Goal: Navigation & Orientation: Find specific page/section

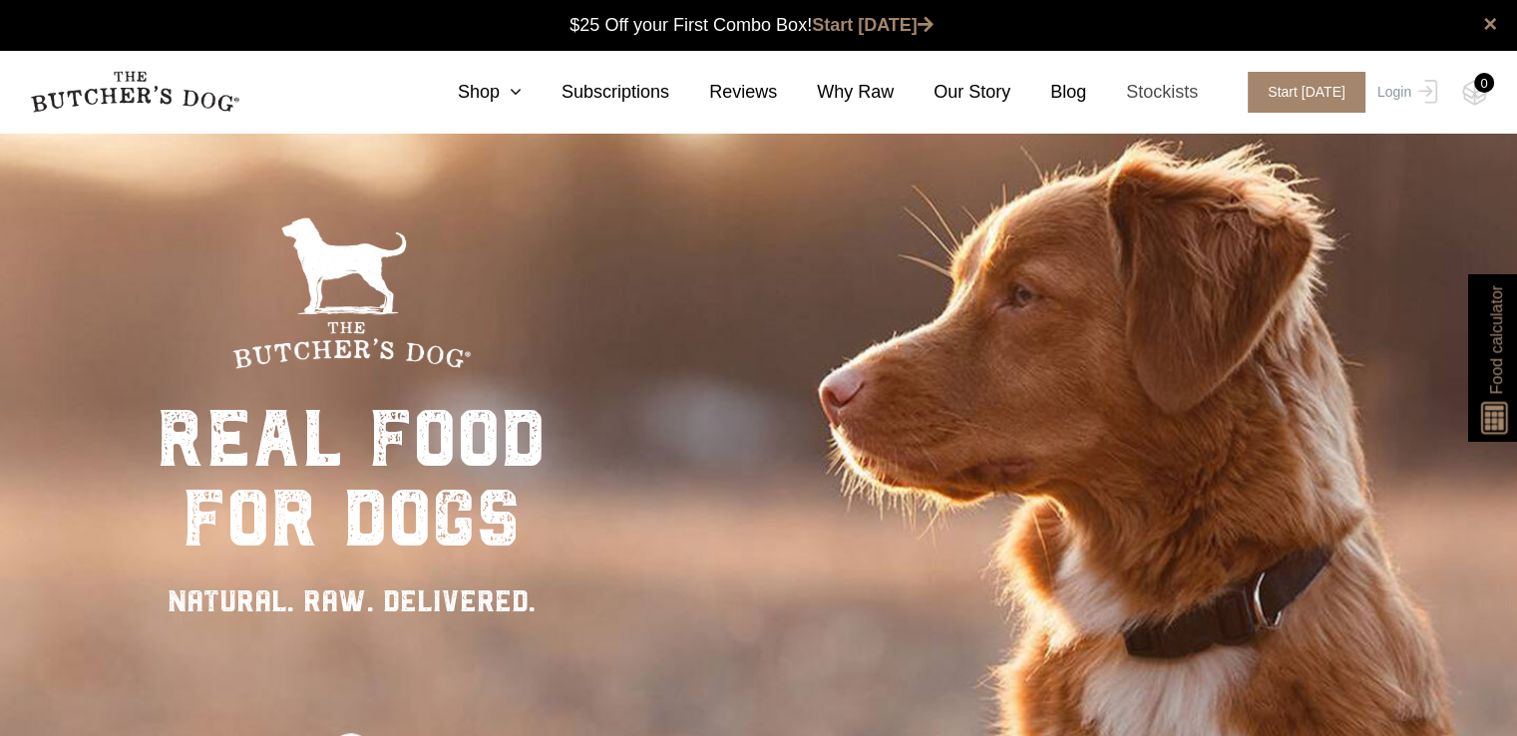
click at [1179, 94] on link "Stockists" at bounding box center [1142, 92] width 112 height 27
click at [522, 91] on icon at bounding box center [511, 92] width 22 height 18
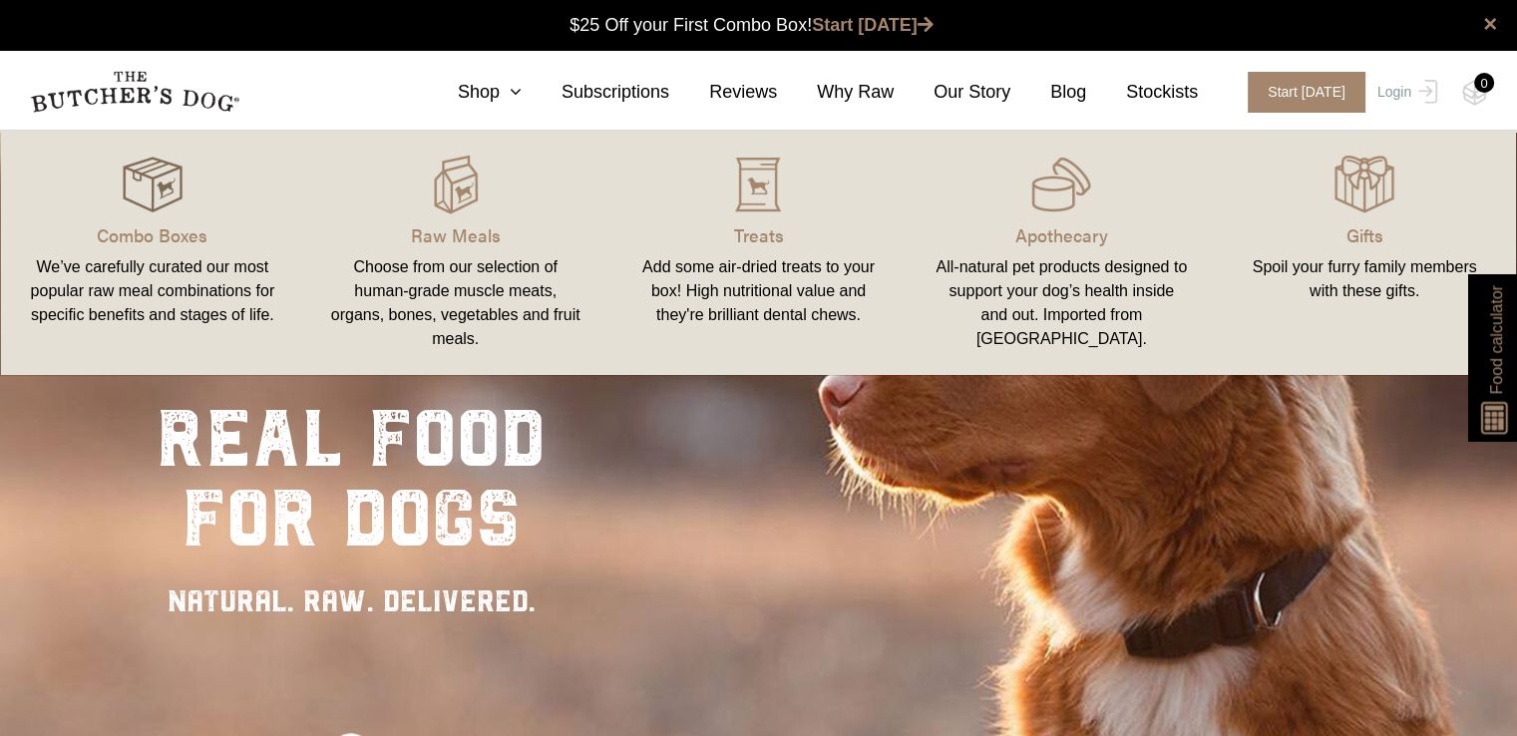
click at [144, 193] on img at bounding box center [153, 185] width 60 height 60
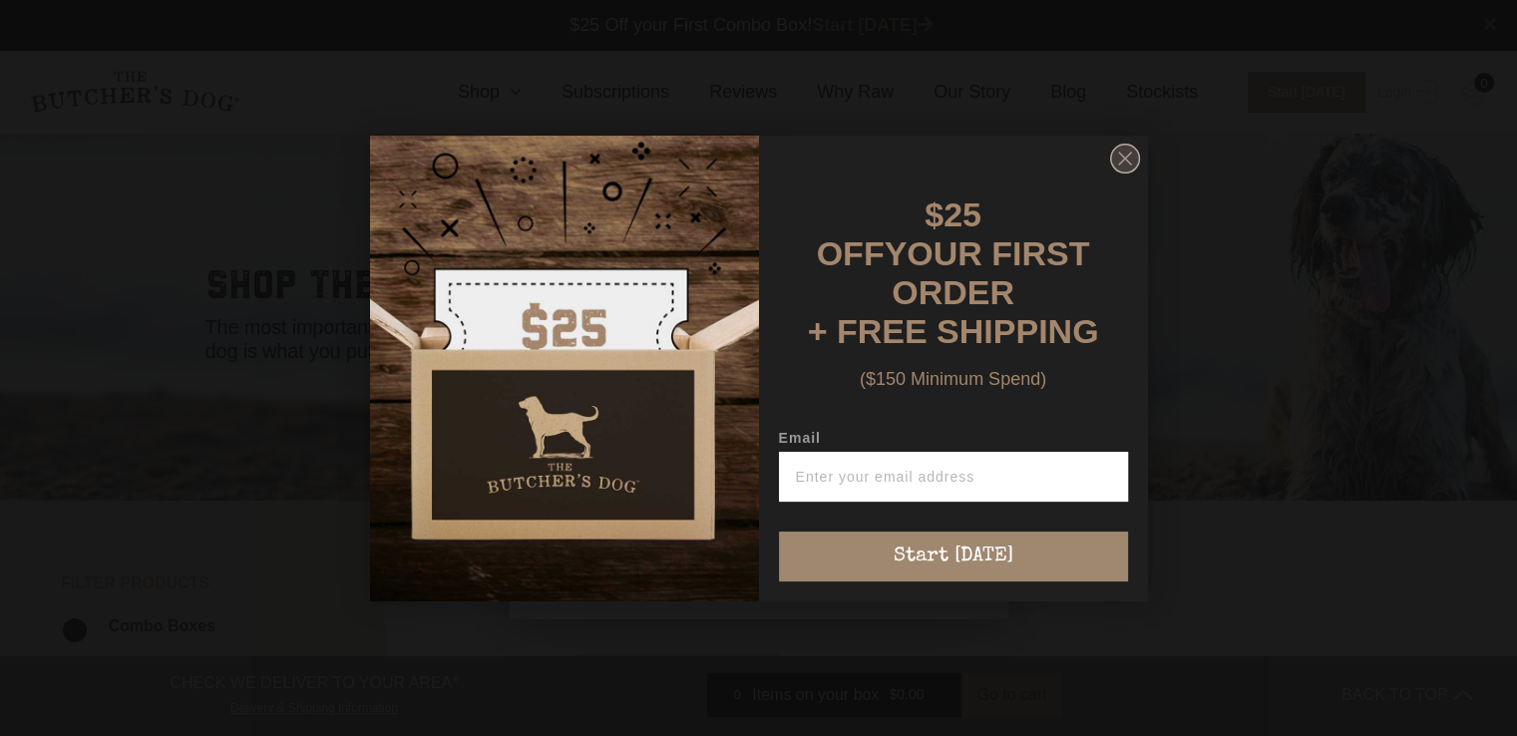
click at [1115, 162] on circle "Close dialog" at bounding box center [1124, 158] width 29 height 29
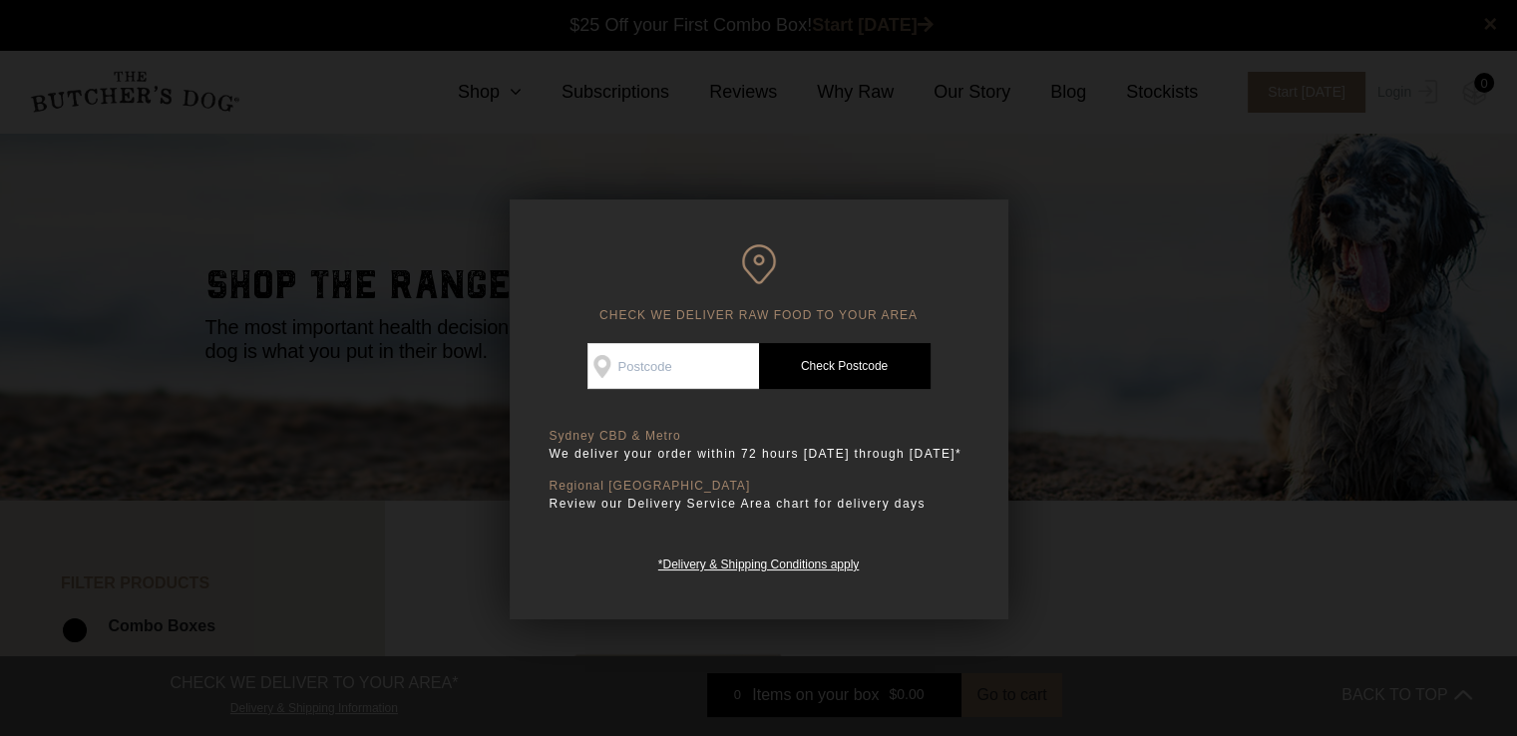
click at [678, 360] on input "Check Availability At" at bounding box center [674, 366] width 172 height 46
type input "4868"
click at [870, 366] on link "Check Postcode" at bounding box center [845, 366] width 172 height 46
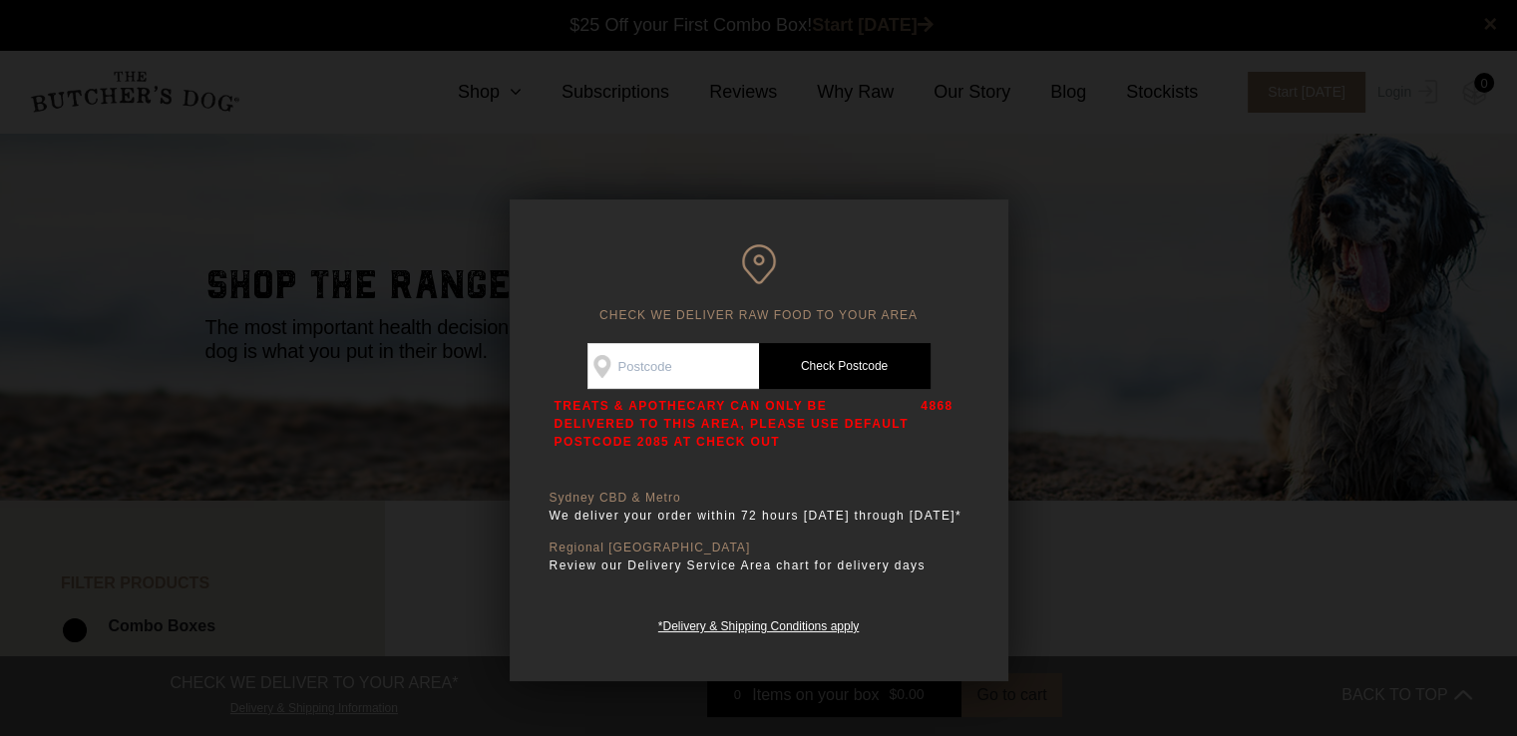
click at [1101, 296] on div at bounding box center [758, 368] width 1517 height 736
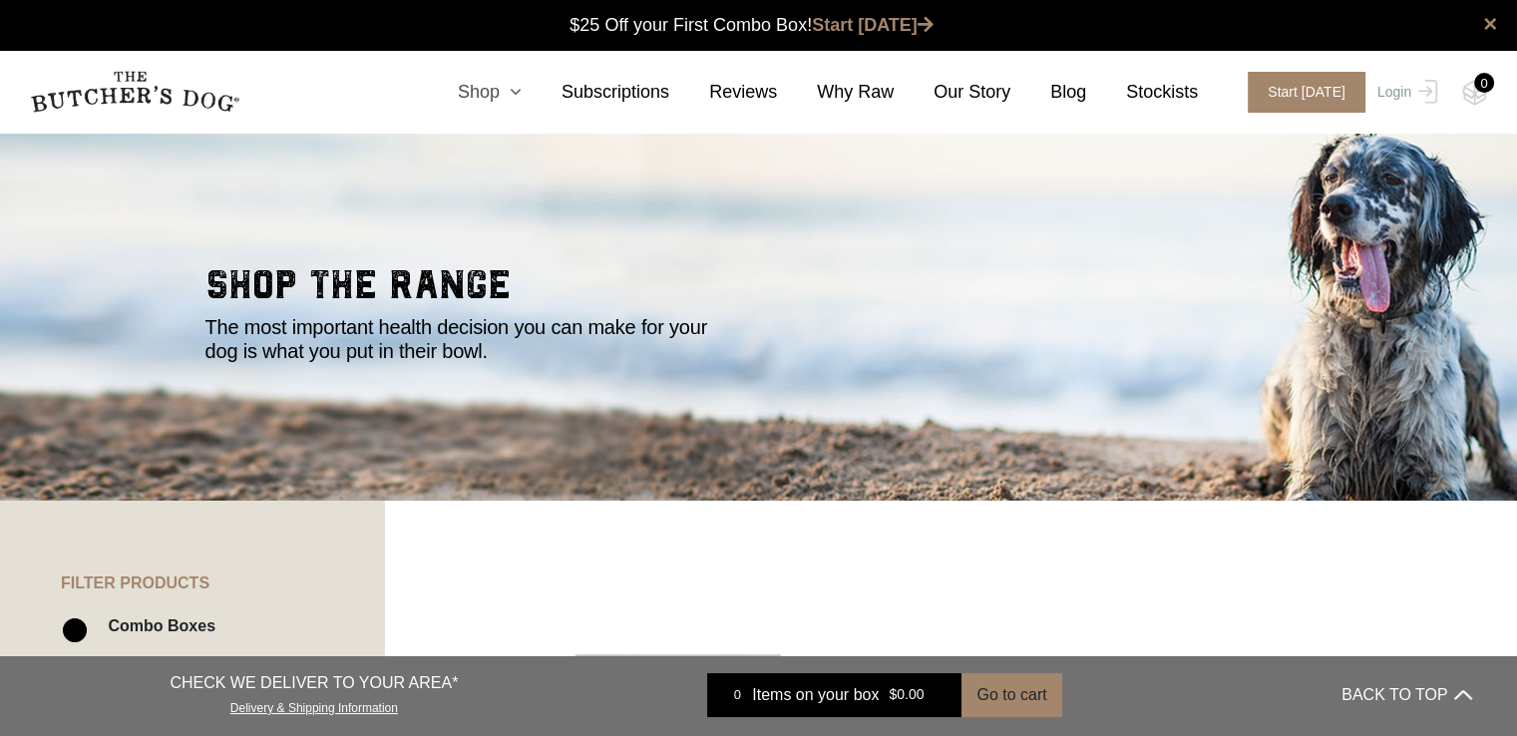
click at [522, 90] on icon at bounding box center [511, 92] width 22 height 18
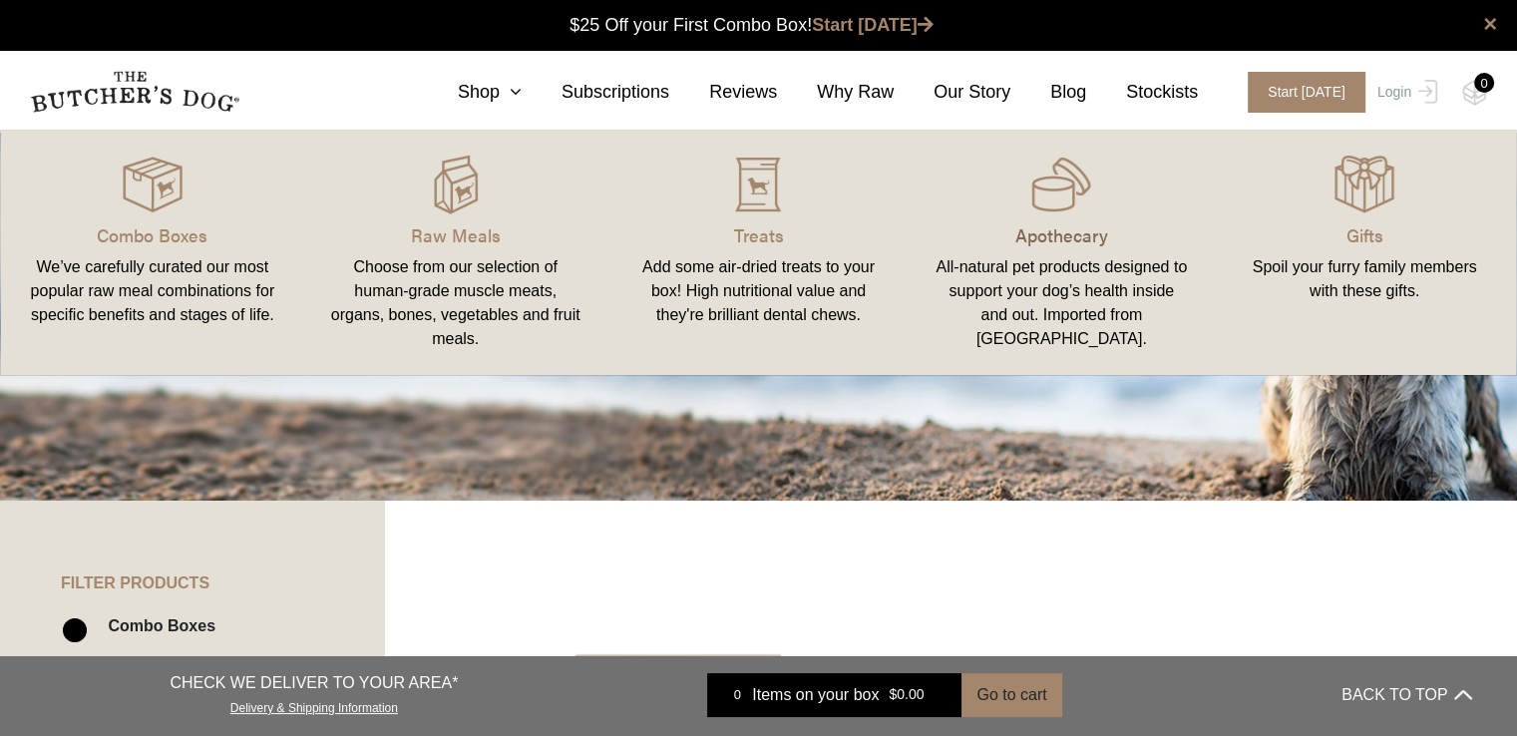
click at [1045, 231] on p "Apothecary" at bounding box center [1061, 234] width 255 height 27
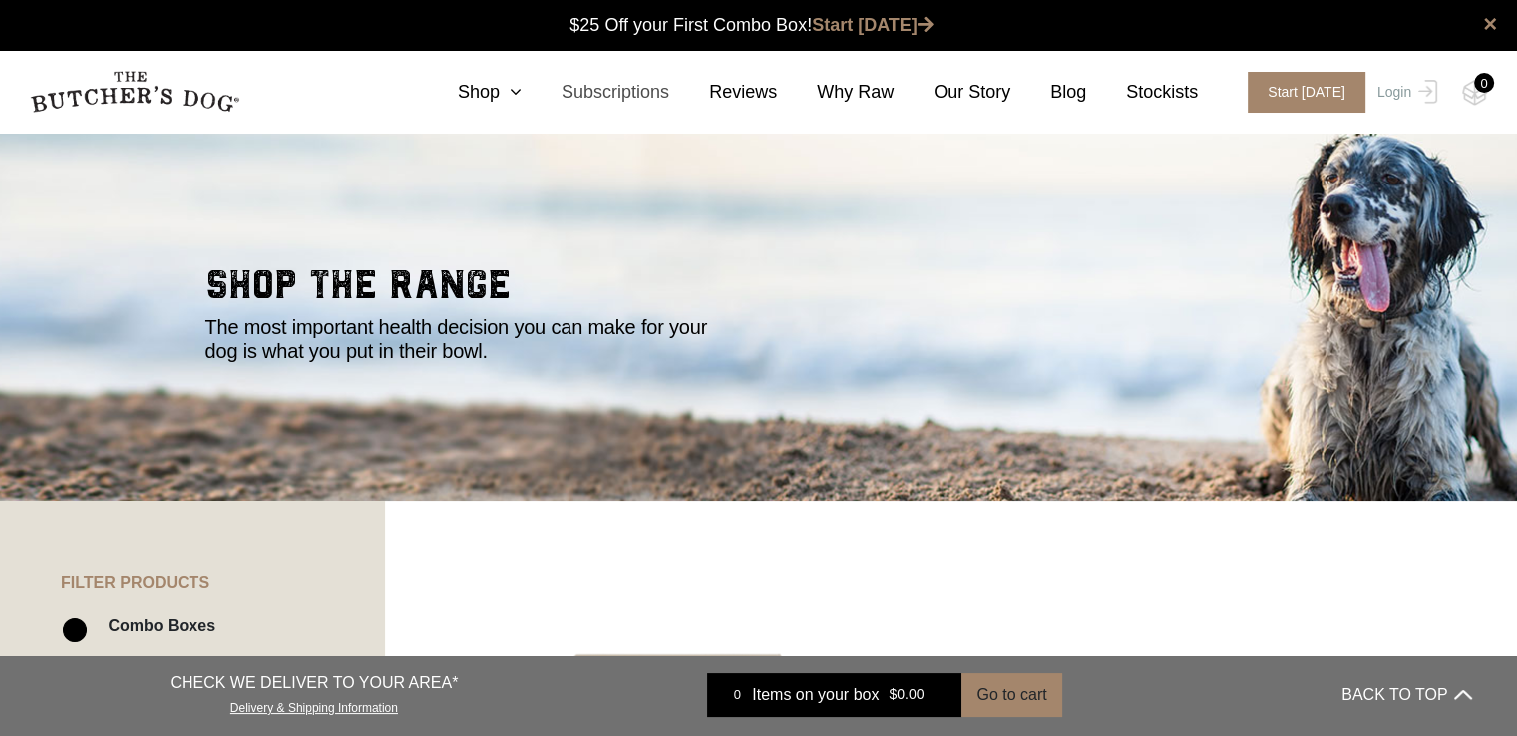
click at [547, 88] on link "Subscriptions" at bounding box center [596, 92] width 148 height 27
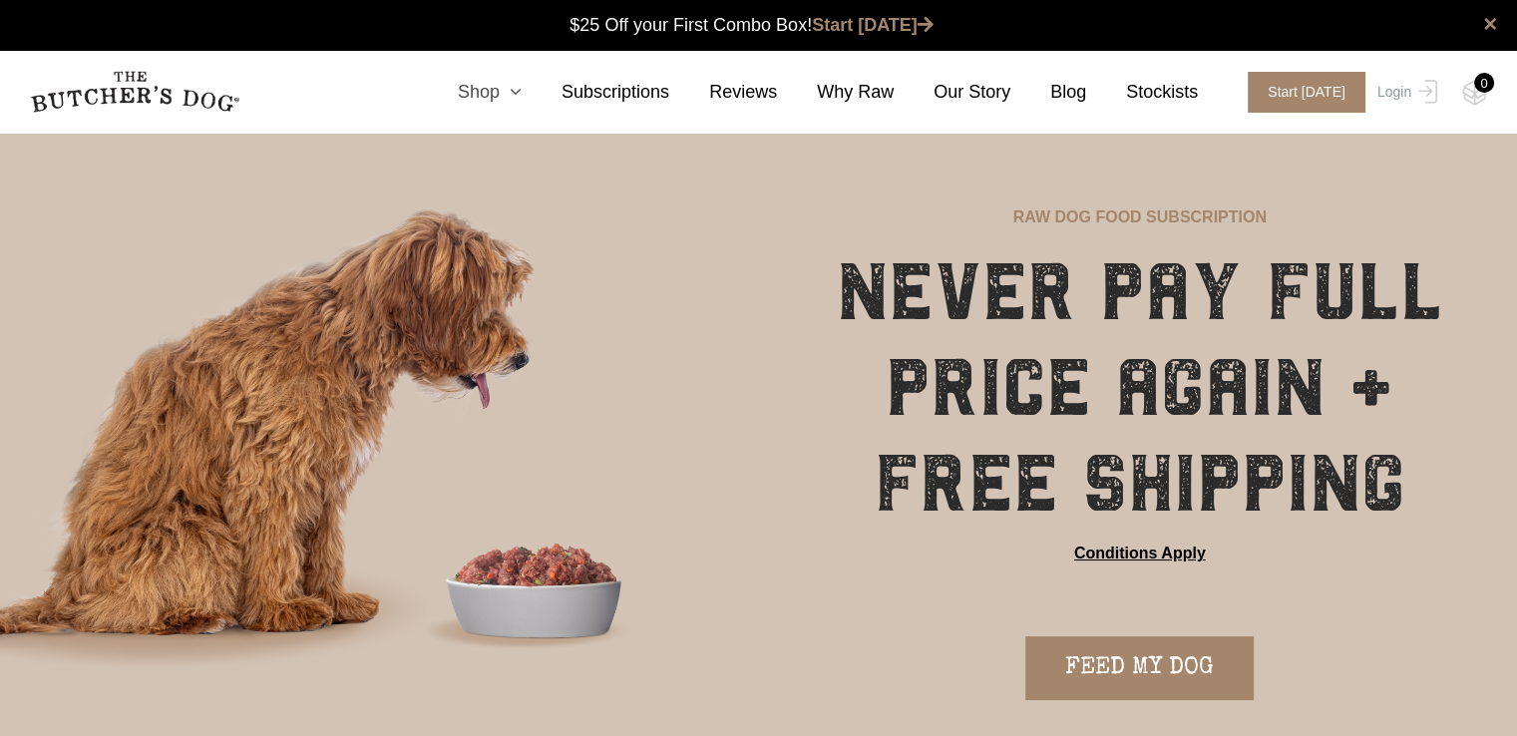
click at [518, 89] on link "Shop" at bounding box center [470, 92] width 104 height 27
